Goal: Information Seeking & Learning: Learn about a topic

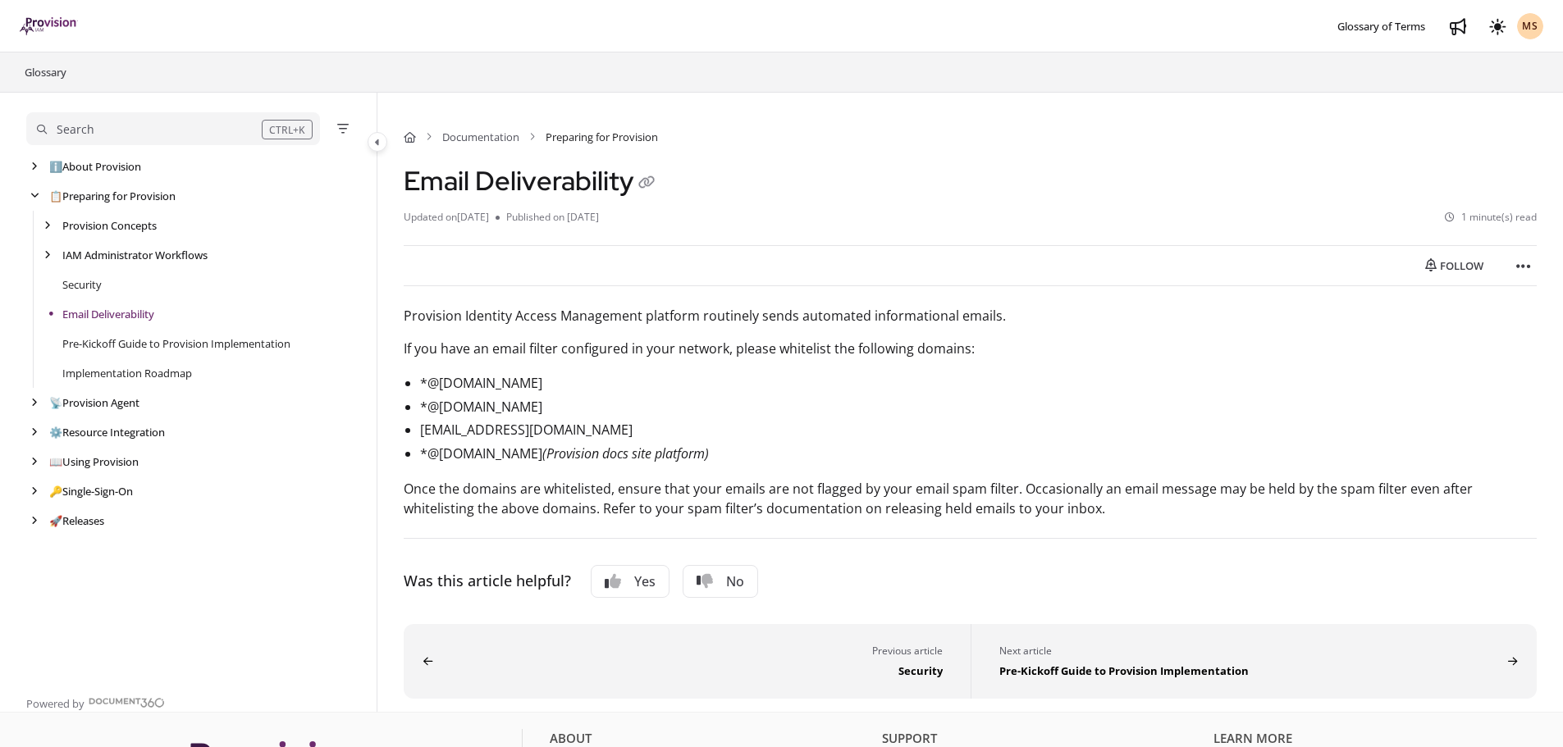
click at [197, 130] on div "Search" at bounding box center [149, 130] width 225 height 18
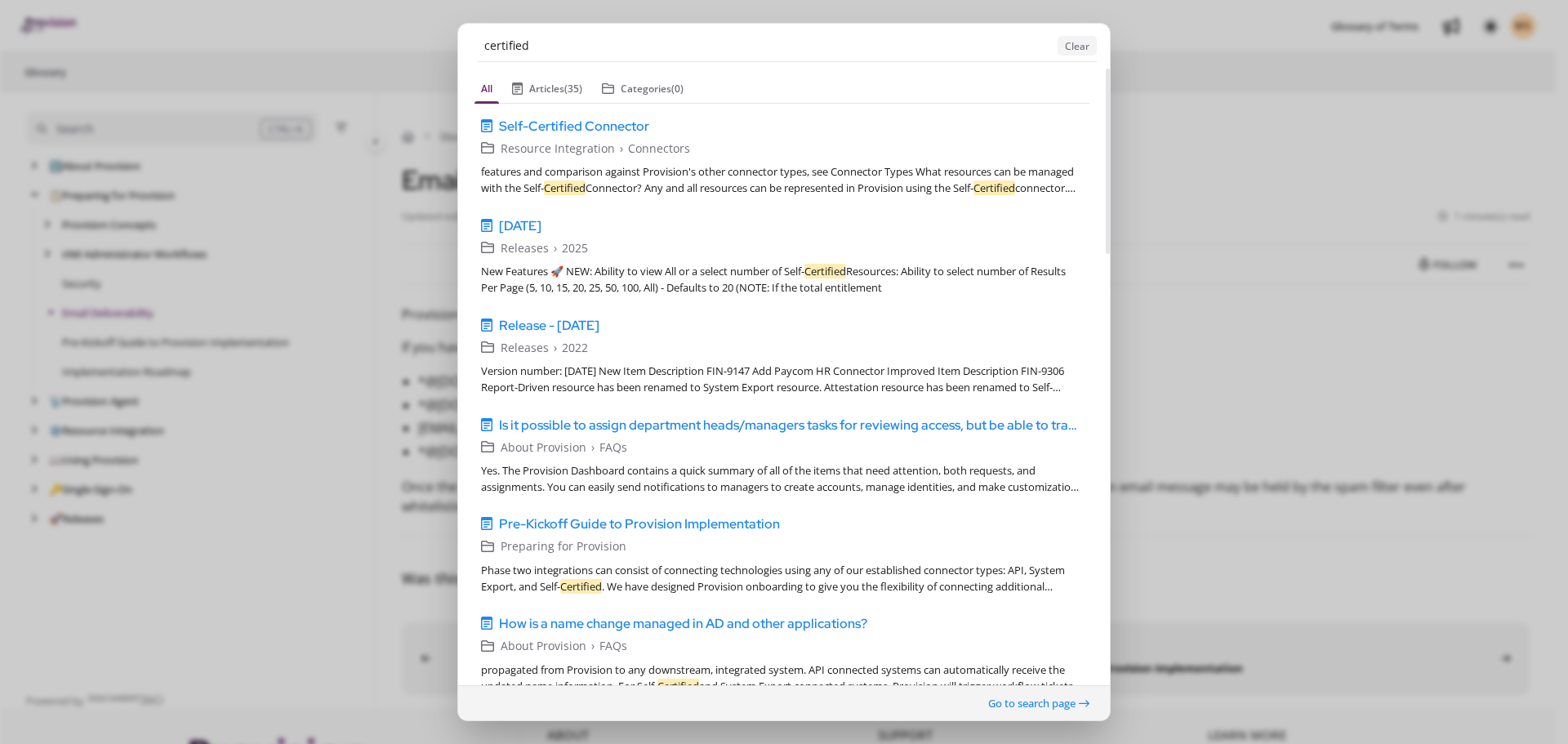
type input "certified"
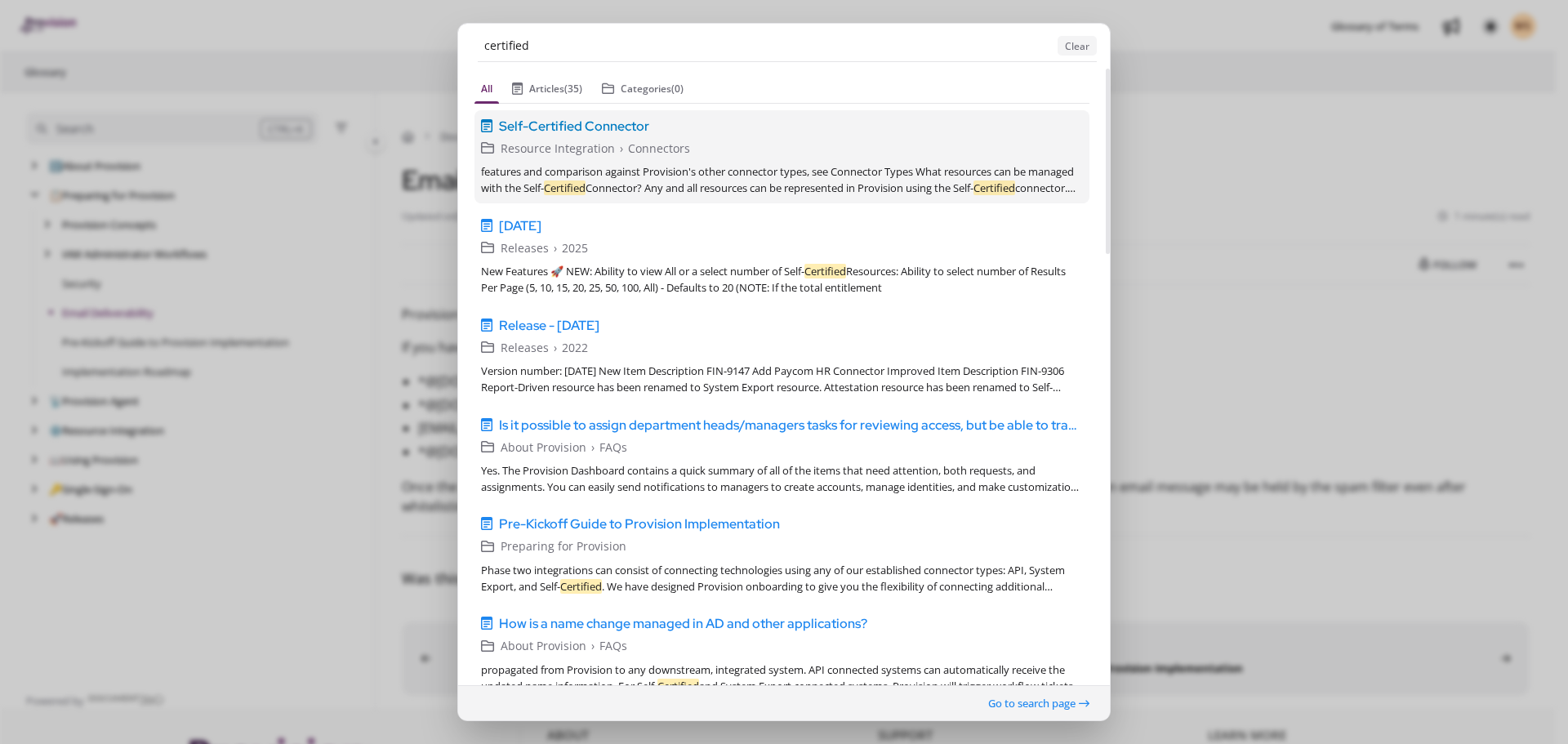
click at [625, 132] on span "Self-Certified Connector" at bounding box center [573, 125] width 150 height 20
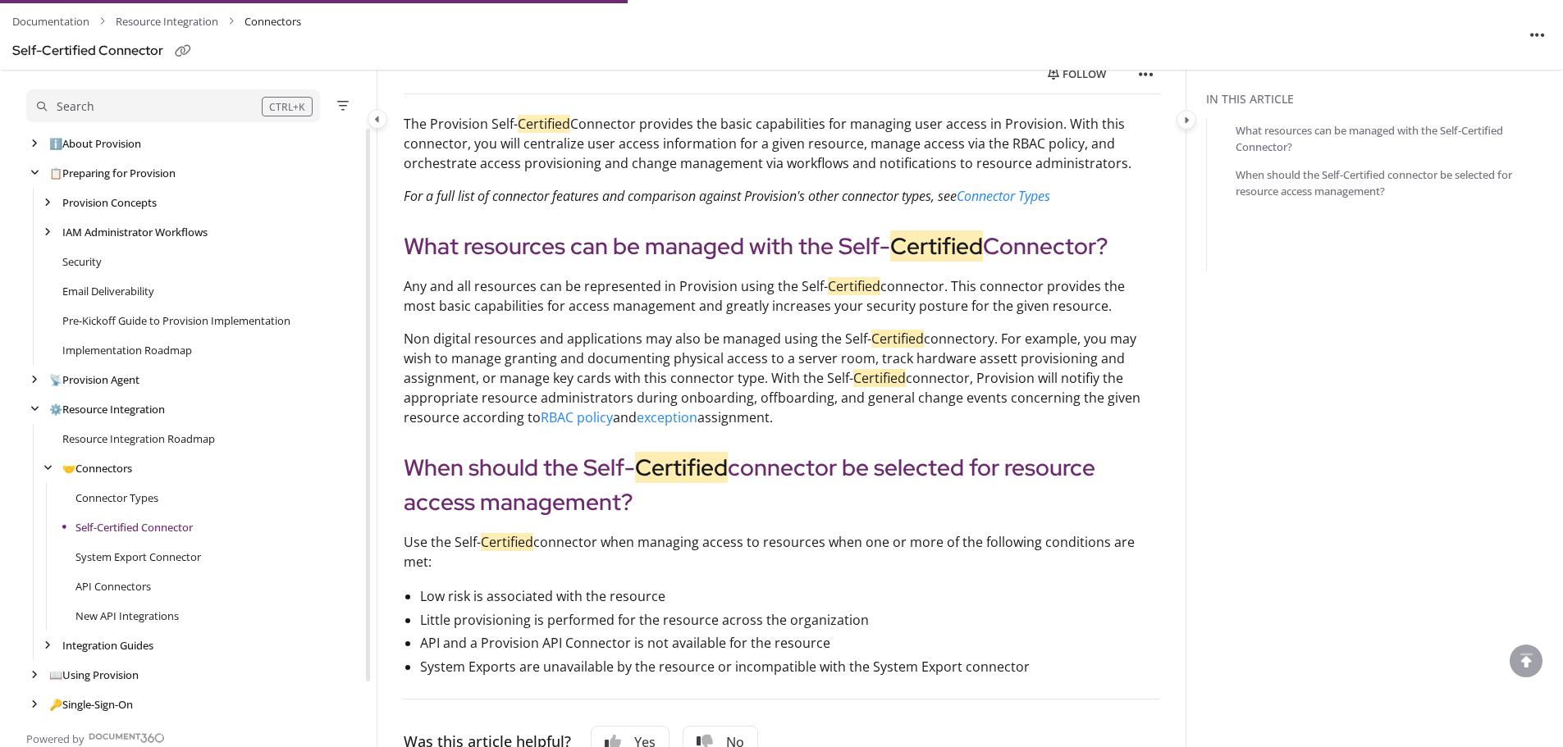
scroll to position [196, 0]
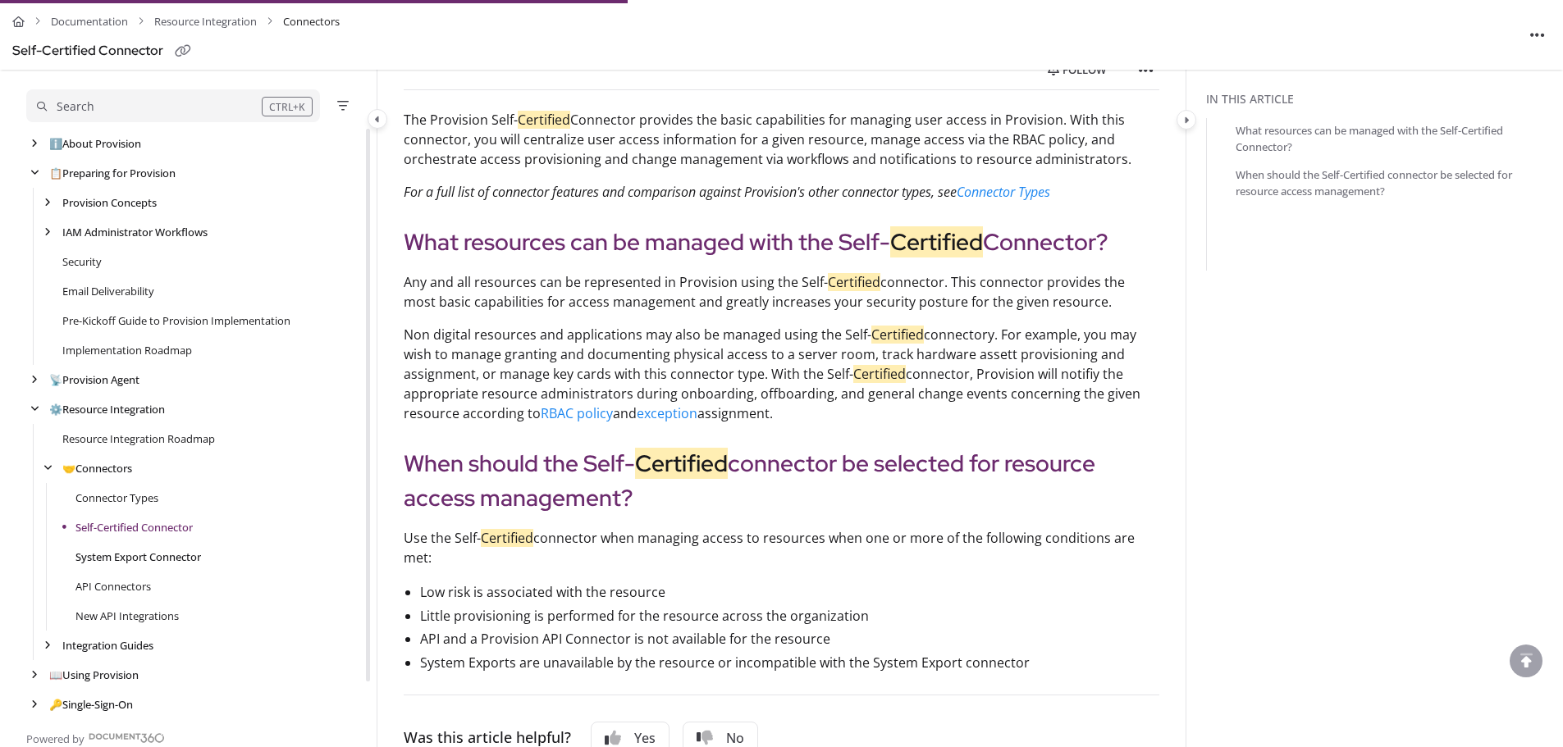
click at [171, 554] on link "System Export Connector" at bounding box center [137, 557] width 125 height 16
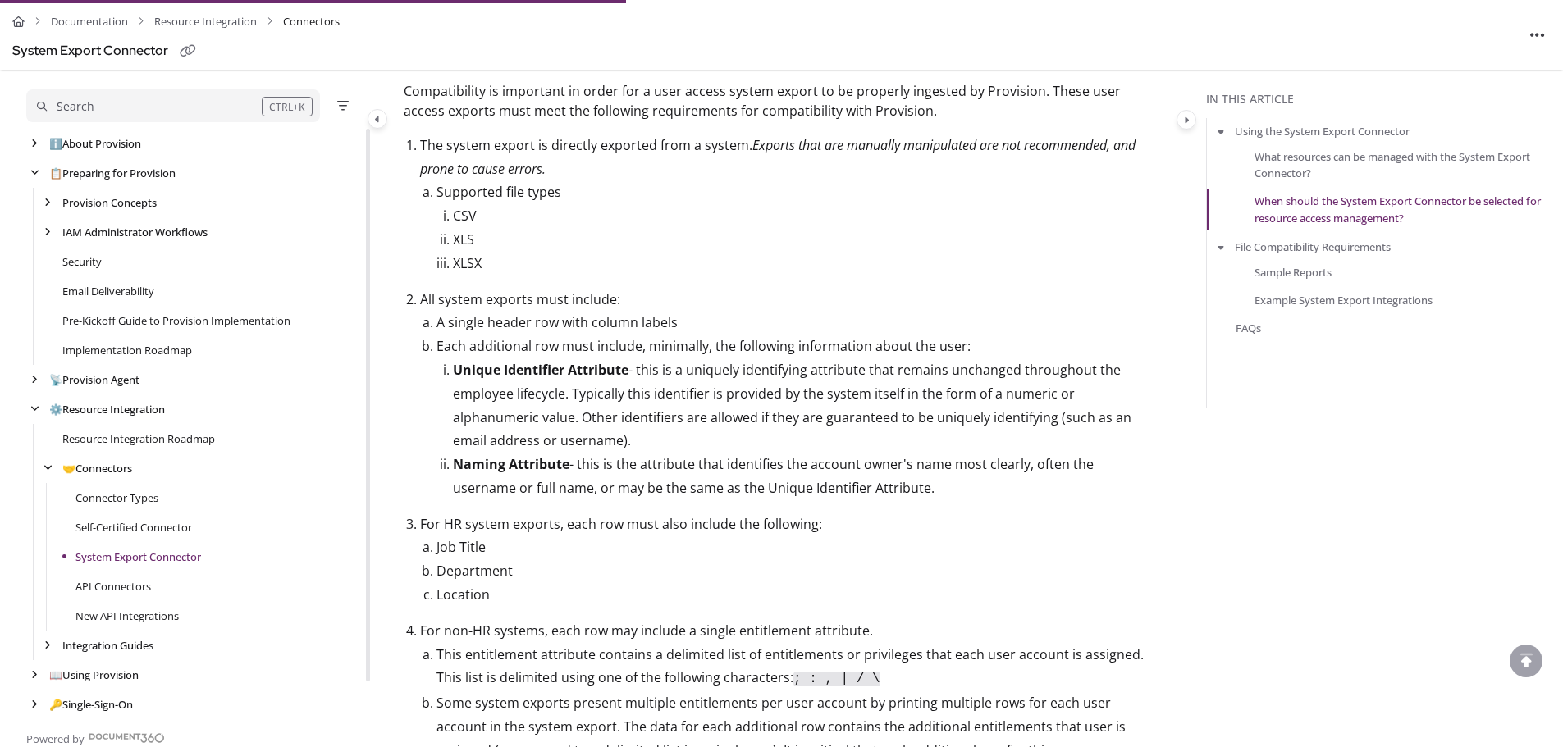
scroll to position [738, 0]
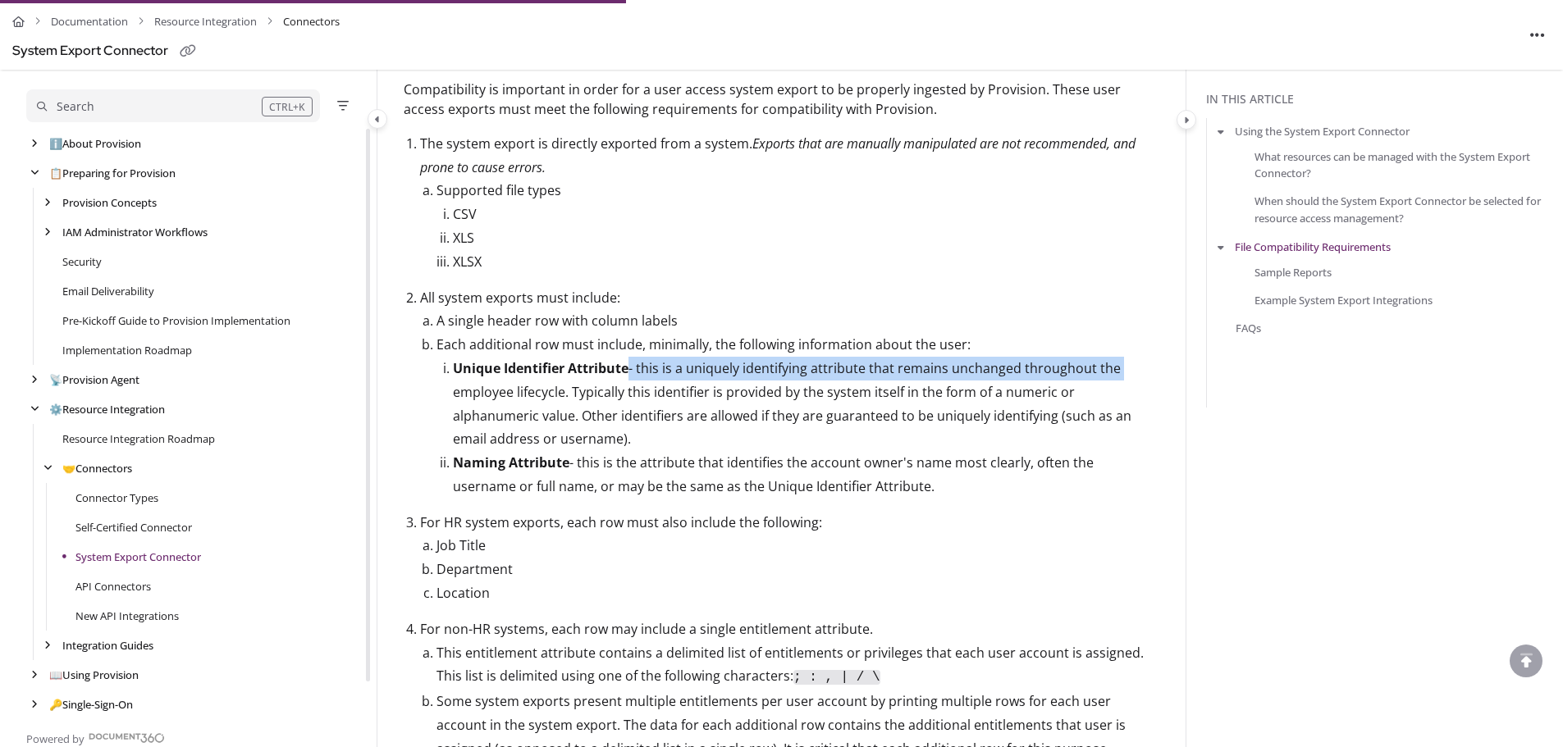
drag, startPoint x: 628, startPoint y: 366, endPoint x: 1125, endPoint y: 372, distance: 497.1
click at [1125, 372] on li "Unique Identifier Attribute - this is a uniquely identifying attribute that rem…" at bounding box center [806, 404] width 706 height 94
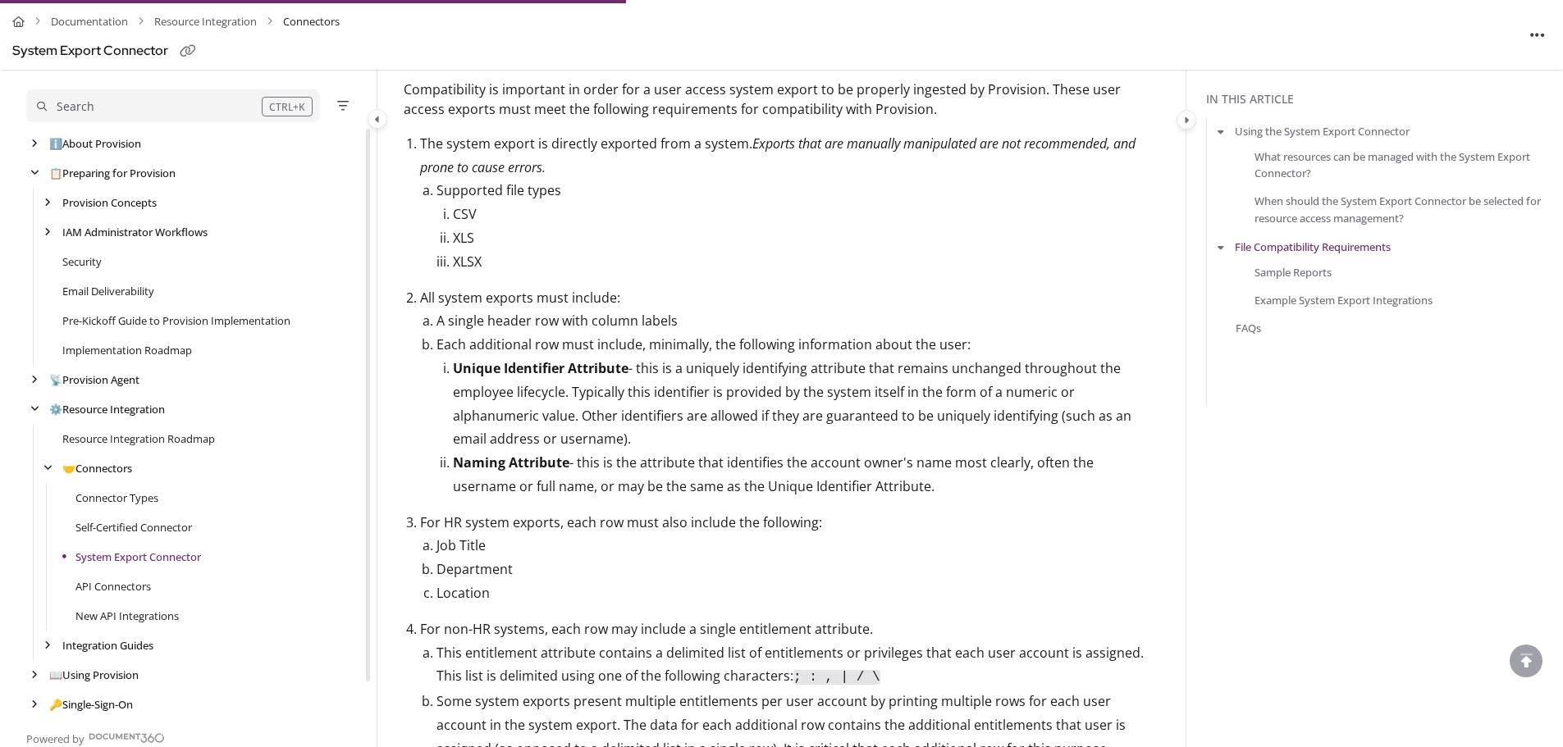
drag, startPoint x: 956, startPoint y: 386, endPoint x: 792, endPoint y: 401, distance: 165.5
click at [954, 386] on li "Unique Identifier Attribute - this is a uniquely identifying attribute that rem…" at bounding box center [806, 404] width 706 height 94
click at [604, 398] on li "Unique Identifier Attribute - this is a uniquely identifying attribute that rem…" at bounding box center [806, 404] width 706 height 94
click at [1088, 393] on li "Unique Identifier Attribute - this is a uniquely identifying attribute that rem…" at bounding box center [806, 404] width 706 height 94
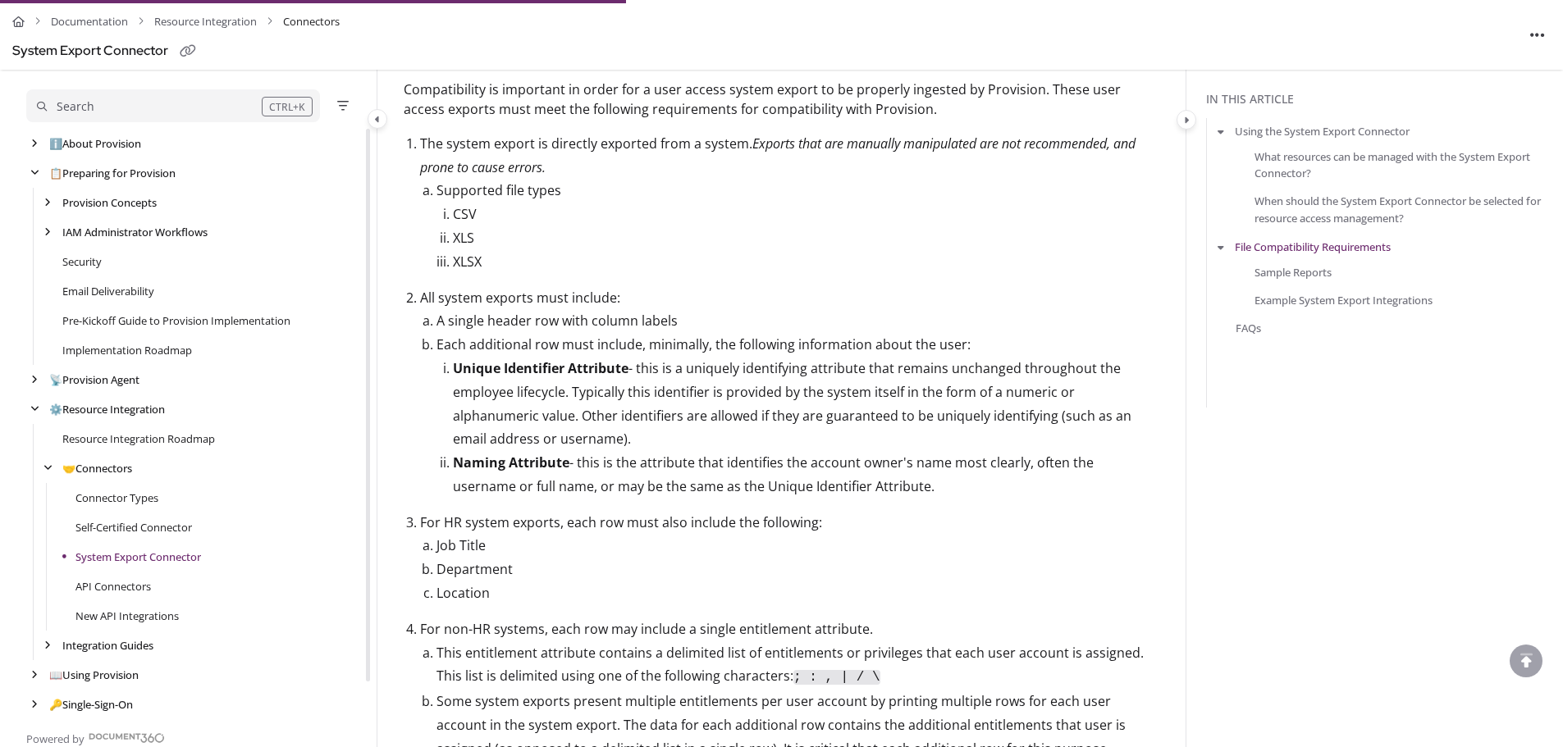
click at [1185, 422] on site-docs-right-panel-container "In this article Using the System Export Connector What resources can be managed…" at bounding box center [1373, 507] width 377 height 2307
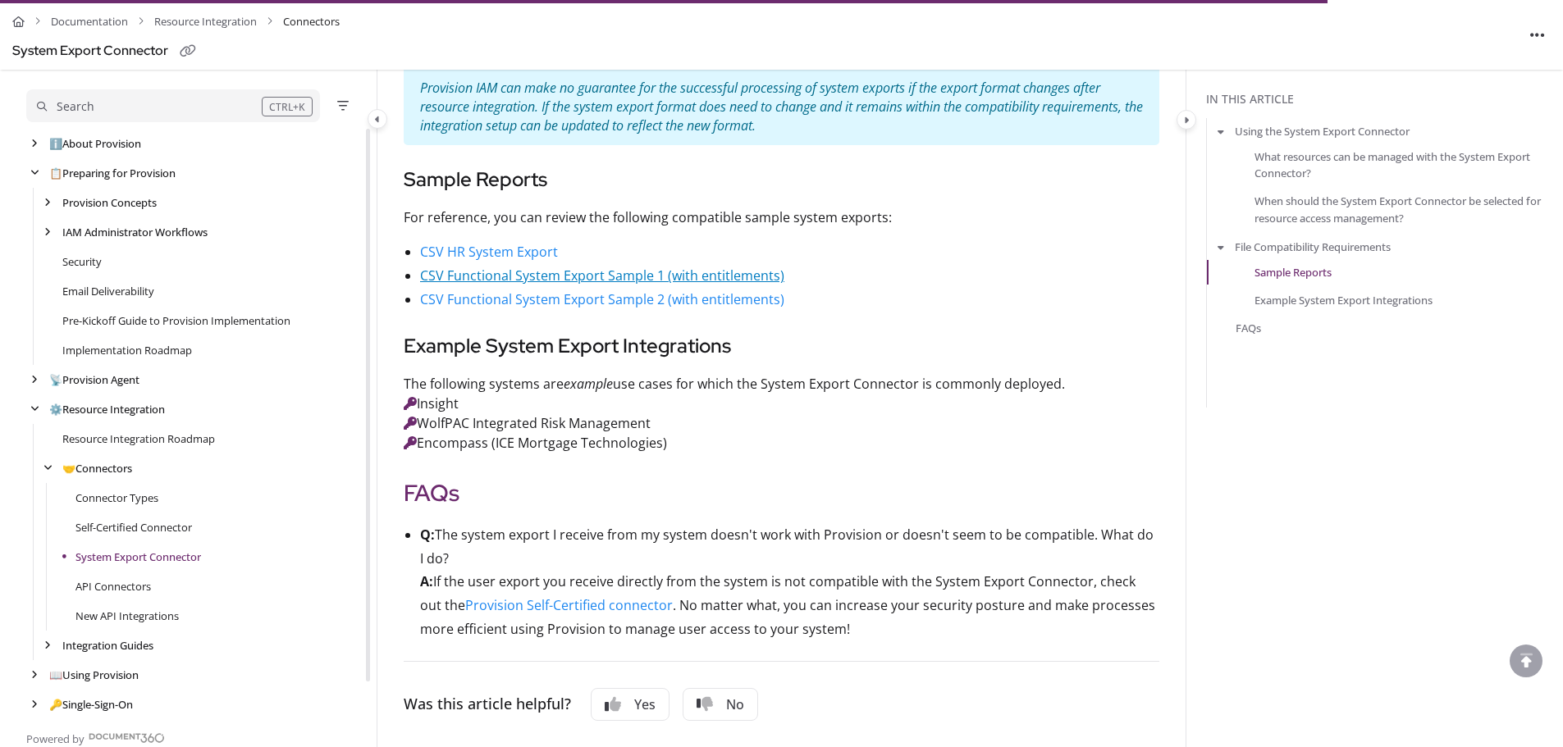
scroll to position [1558, 0]
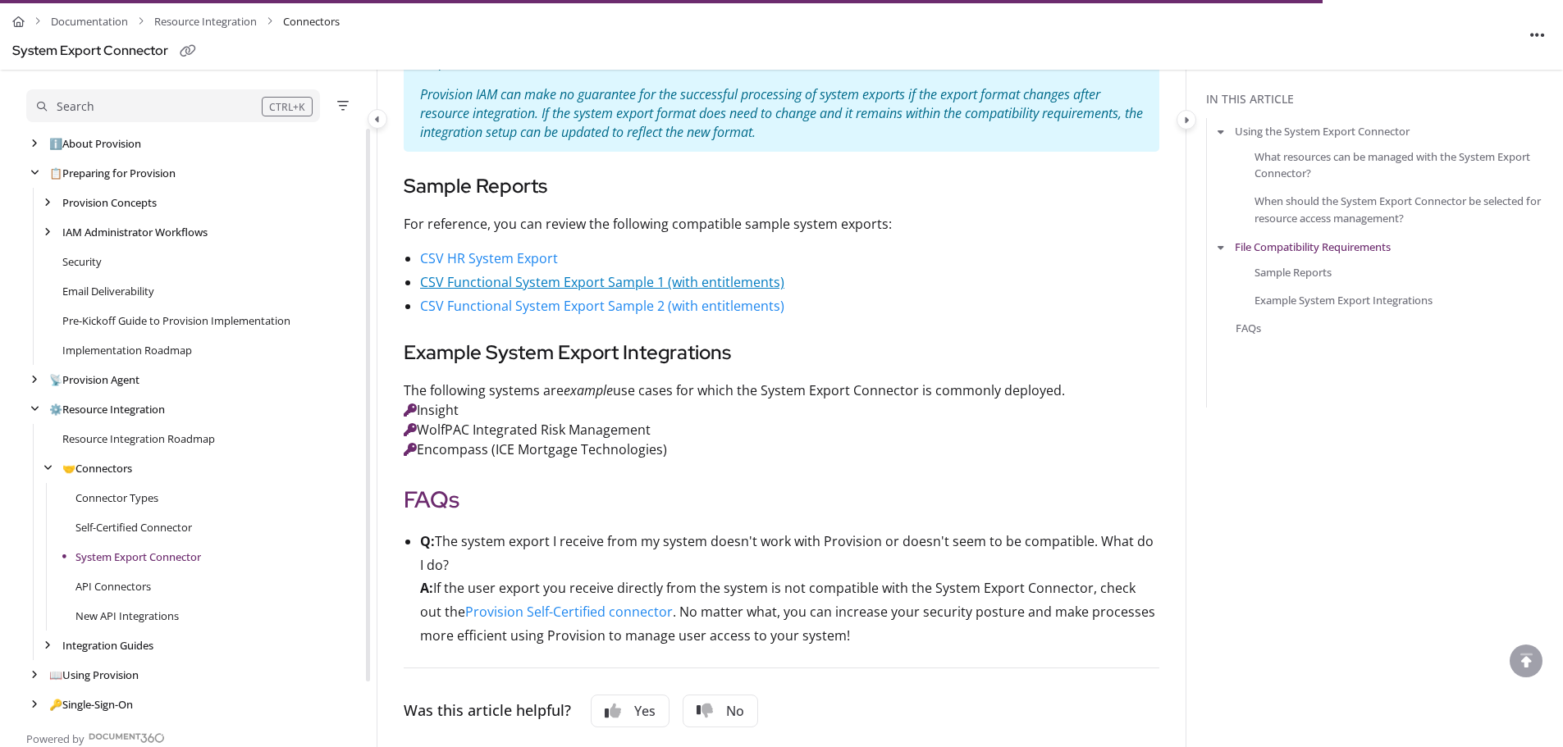
click at [614, 284] on link "CSV Functional System Export Sample 1 (with entitlements)" at bounding box center [602, 282] width 364 height 18
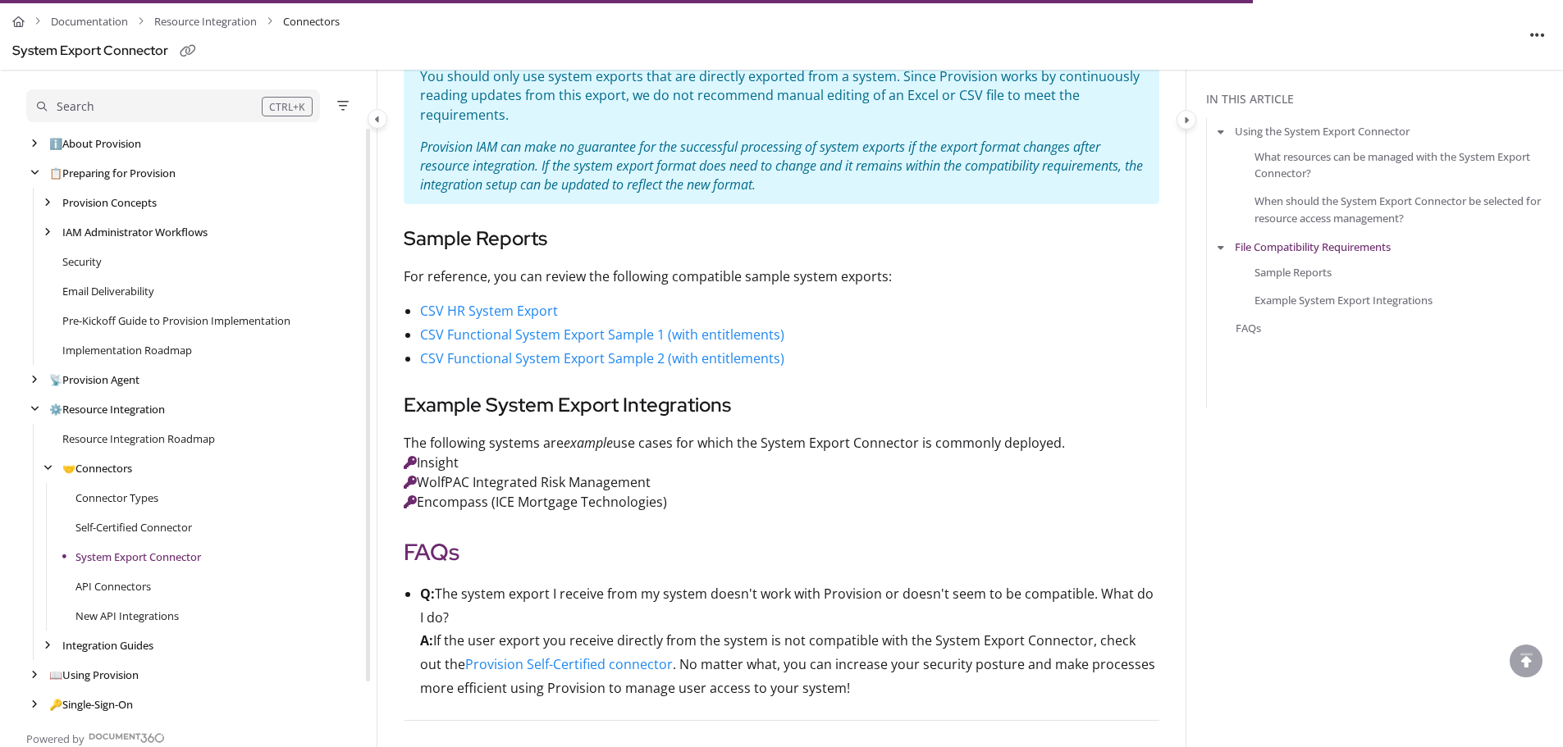
scroll to position [1476, 0]
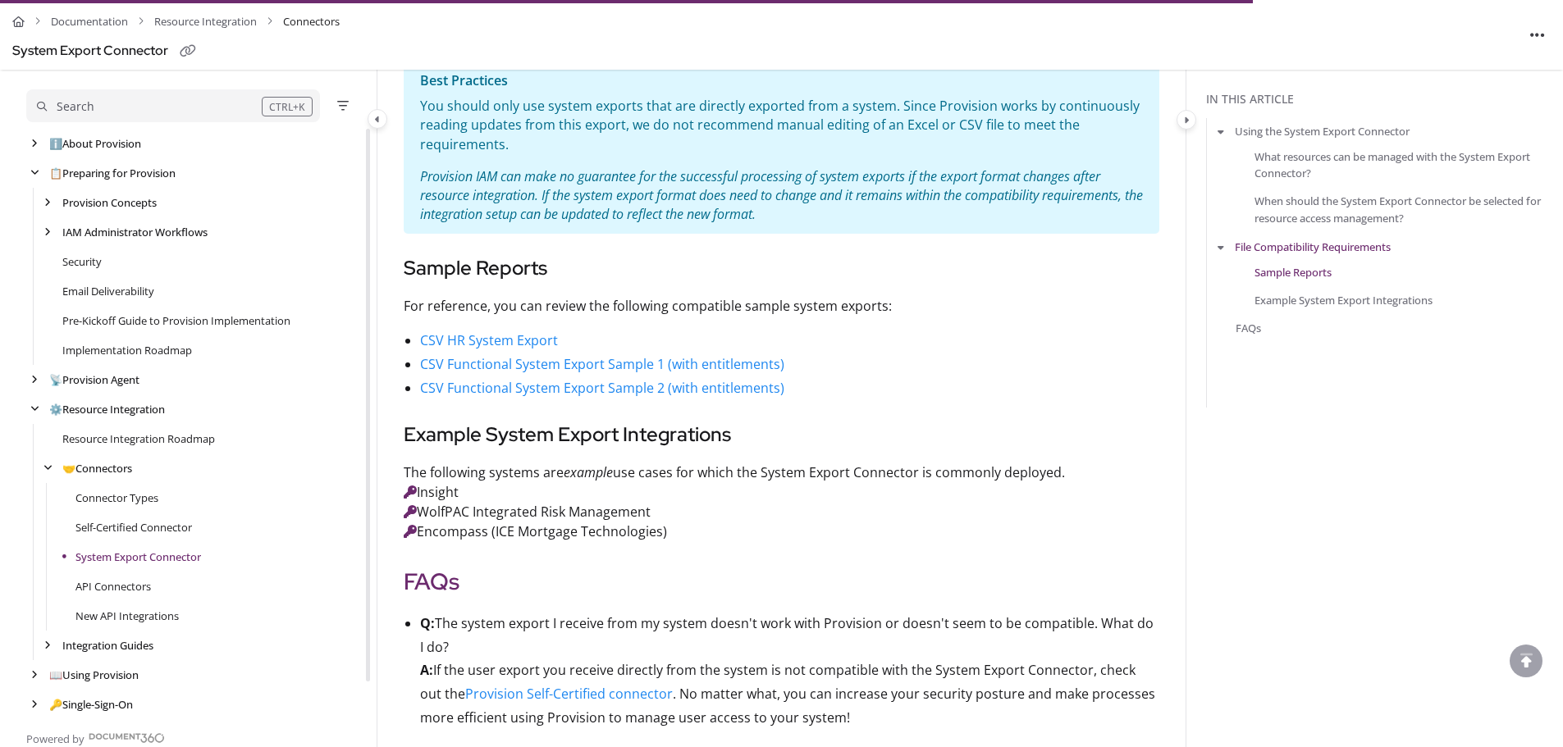
click at [1306, 275] on link "Sample Reports" at bounding box center [1292, 272] width 77 height 16
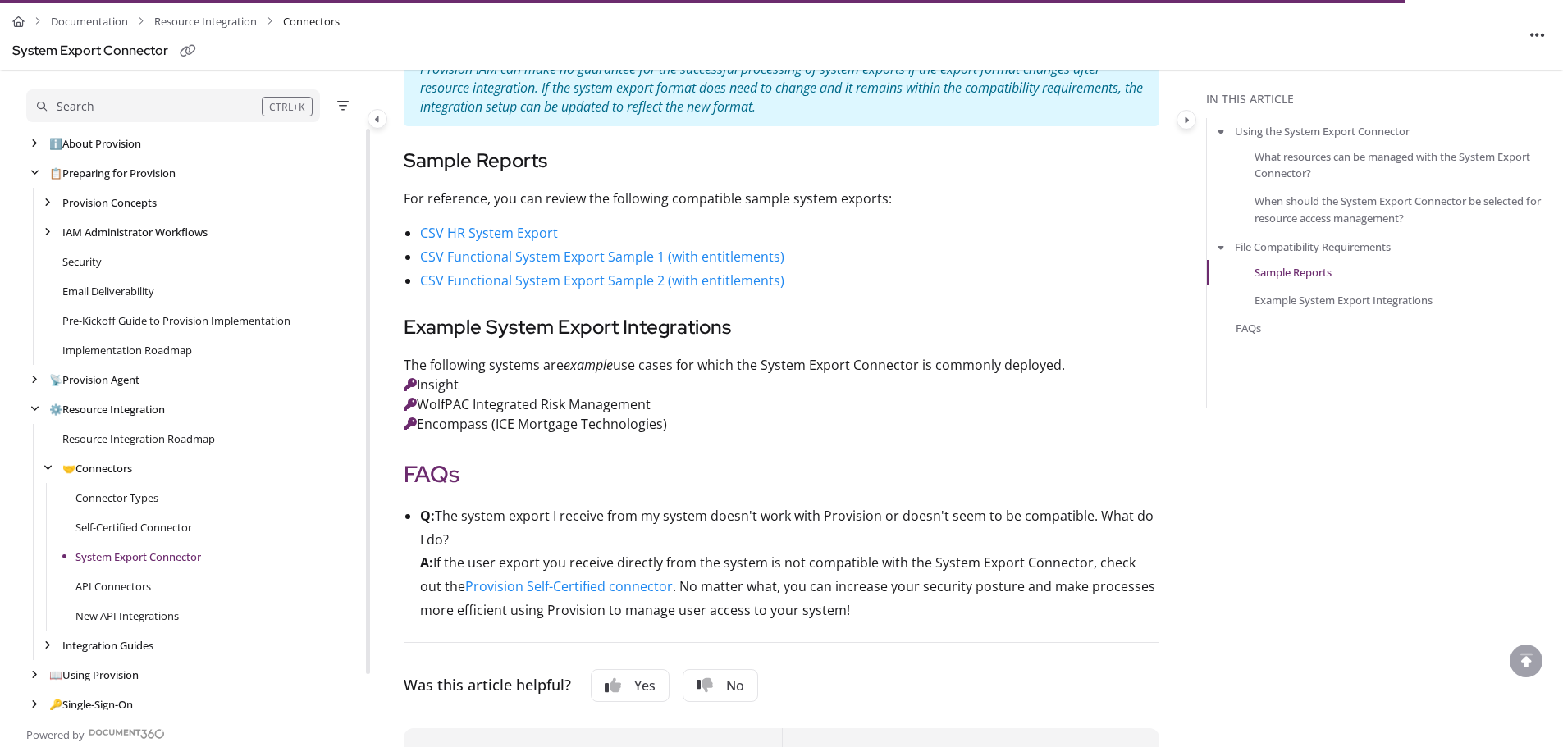
scroll to position [1491, 0]
